Goal: Navigation & Orientation: Find specific page/section

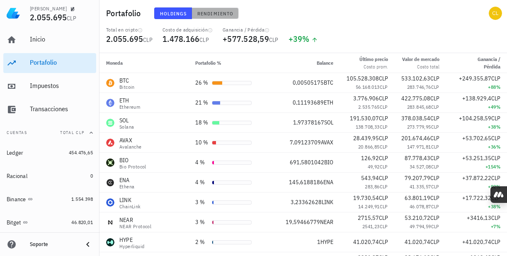
click at [211, 12] on span "Rendimiento" at bounding box center [215, 13] width 36 height 6
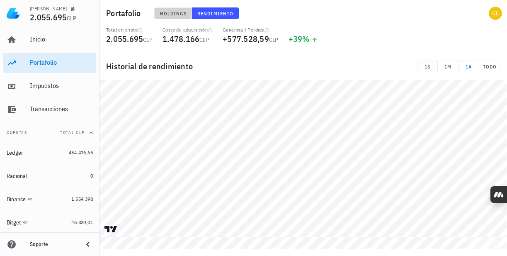
click at [165, 12] on span "Holdings" at bounding box center [173, 13] width 27 height 6
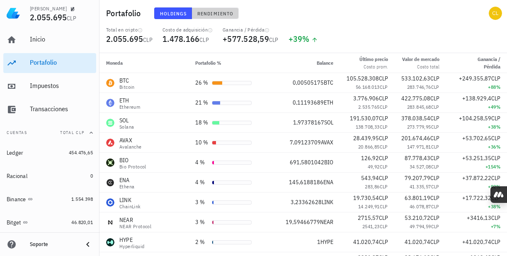
click at [210, 8] on button "Rendimiento" at bounding box center [215, 13] width 47 height 12
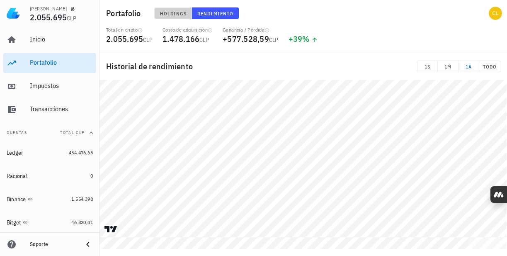
click at [164, 14] on span "Holdings" at bounding box center [173, 13] width 27 height 6
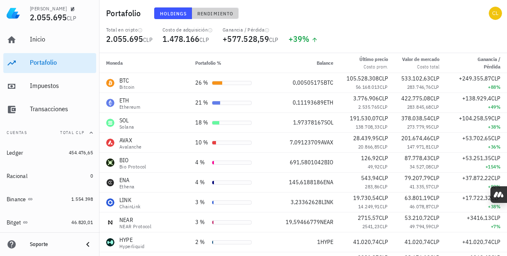
click at [222, 12] on span "Rendimiento" at bounding box center [215, 13] width 36 height 6
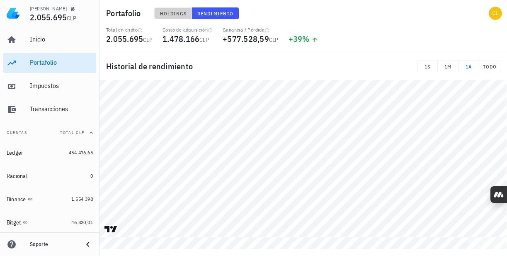
click at [167, 17] on button "Holdings" at bounding box center [173, 13] width 38 height 12
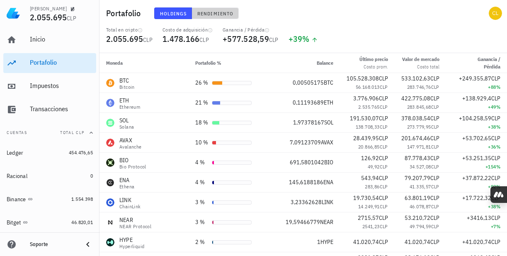
click at [219, 12] on span "Rendimiento" at bounding box center [215, 13] width 36 height 6
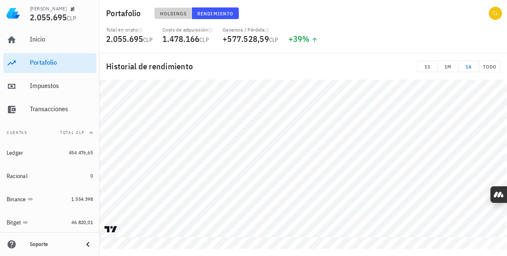
click at [172, 18] on button "Holdings" at bounding box center [173, 13] width 38 height 12
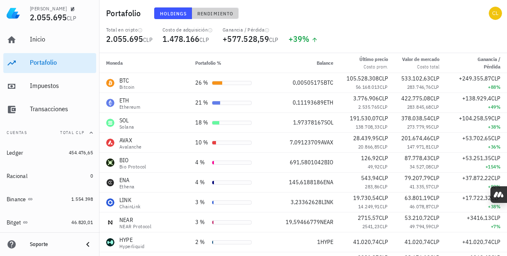
click at [219, 18] on button "Rendimiento" at bounding box center [215, 13] width 47 height 12
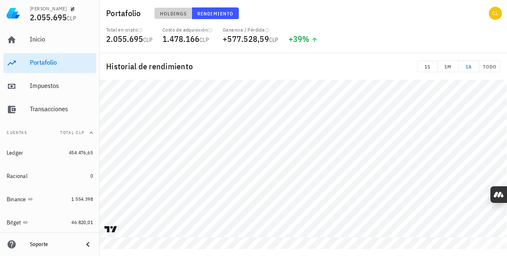
click at [169, 10] on span "Holdings" at bounding box center [173, 13] width 27 height 6
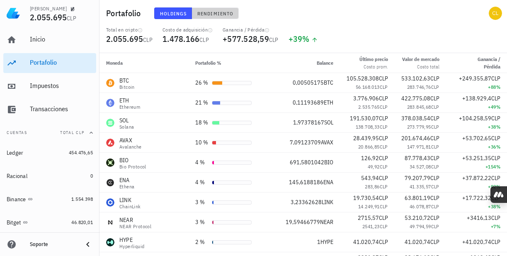
click at [212, 12] on span "Rendimiento" at bounding box center [215, 13] width 36 height 6
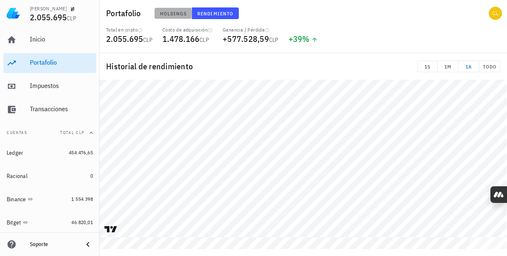
click at [173, 13] on span "Holdings" at bounding box center [173, 13] width 27 height 6
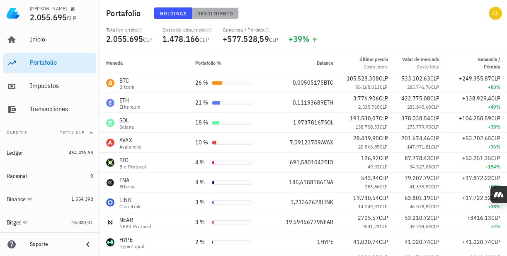
click at [214, 16] on span "Rendimiento" at bounding box center [215, 13] width 36 height 6
